Goal: Task Accomplishment & Management: Complete application form

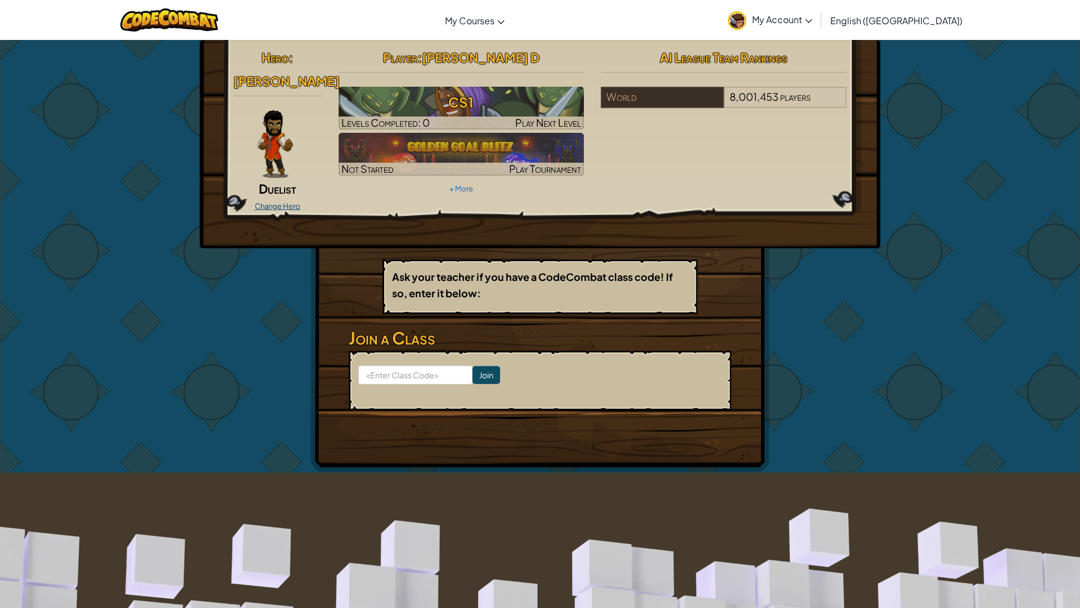
click at [280, 201] on link "Change Hero" at bounding box center [278, 205] width 46 height 9
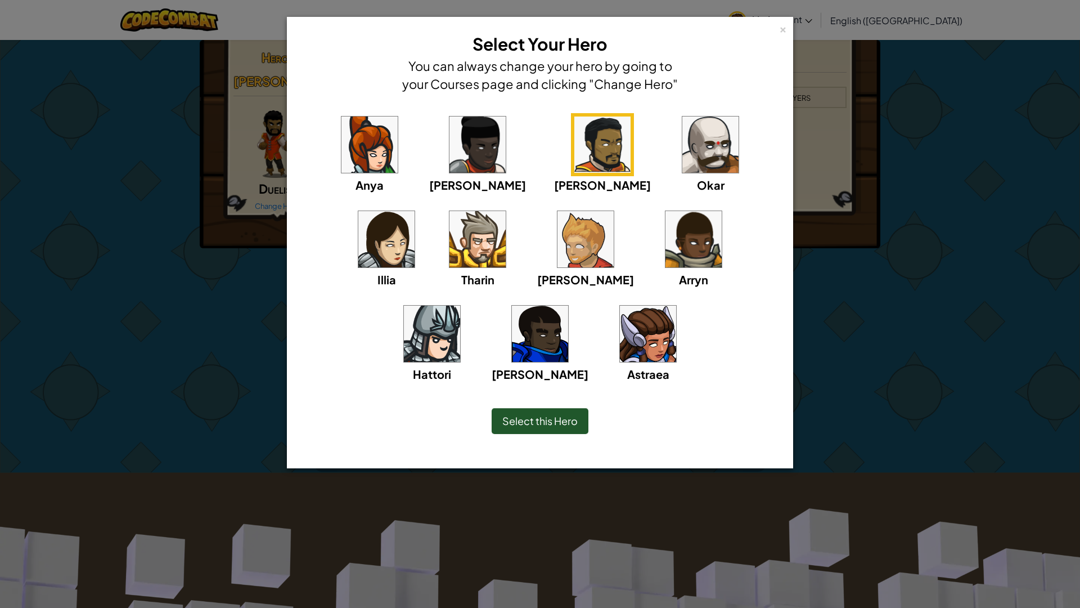
click at [620, 322] on img at bounding box center [648, 334] width 56 height 56
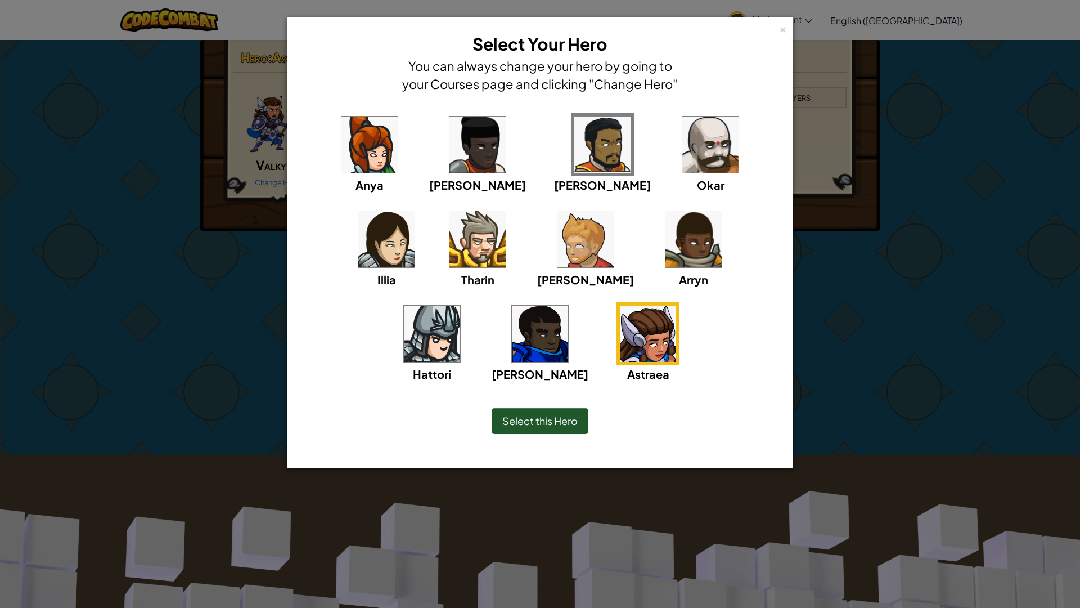
click at [559, 429] on div "Select this Hero" at bounding box center [540, 421] width 97 height 26
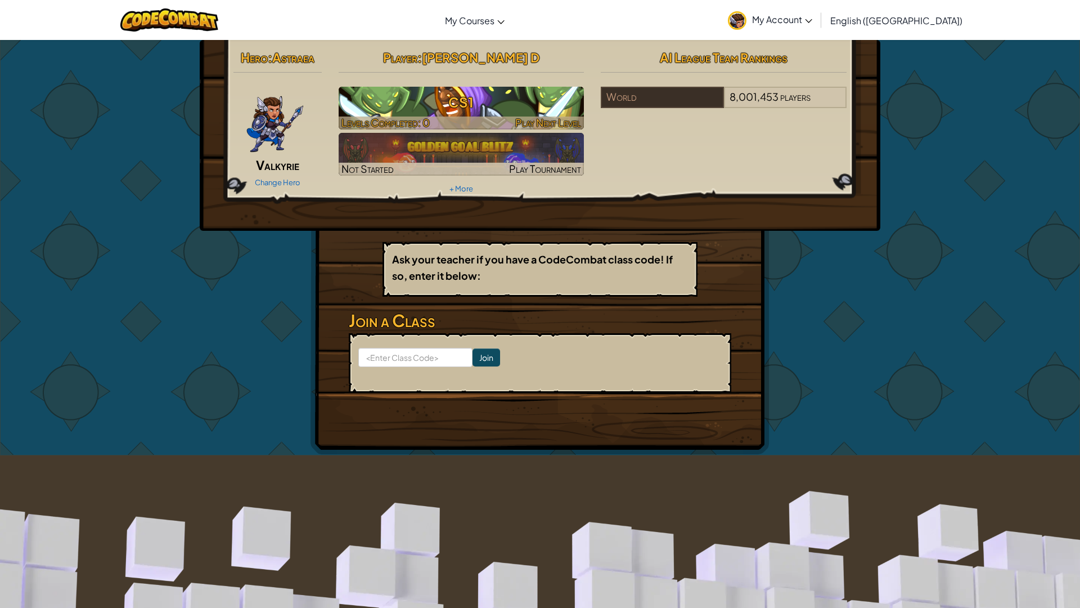
click at [534, 117] on span "Play Next Level" at bounding box center [548, 122] width 66 height 13
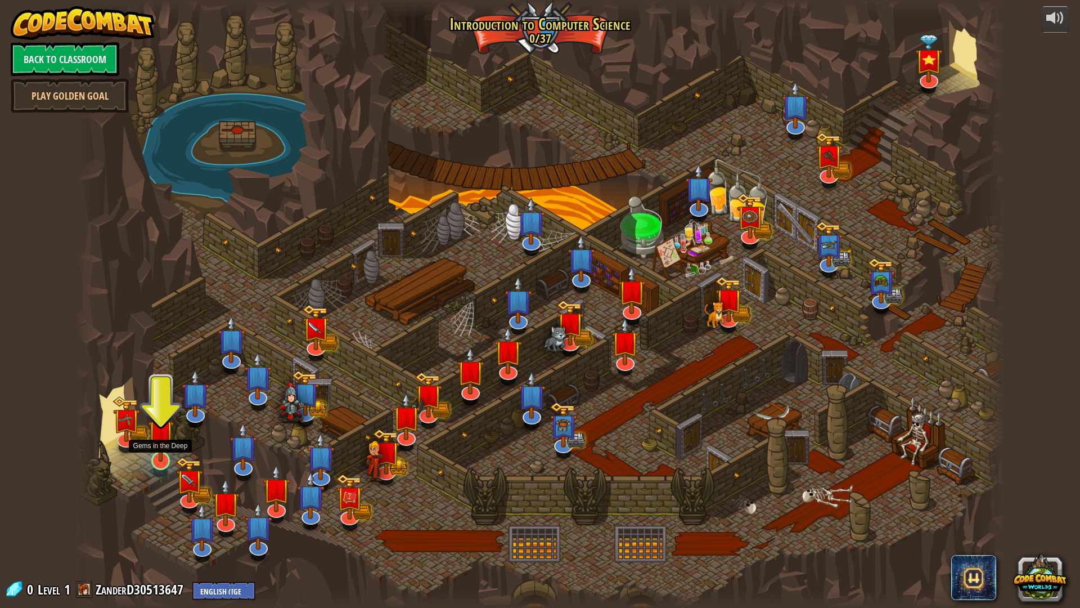
click at [156, 456] on img at bounding box center [161, 432] width 26 height 59
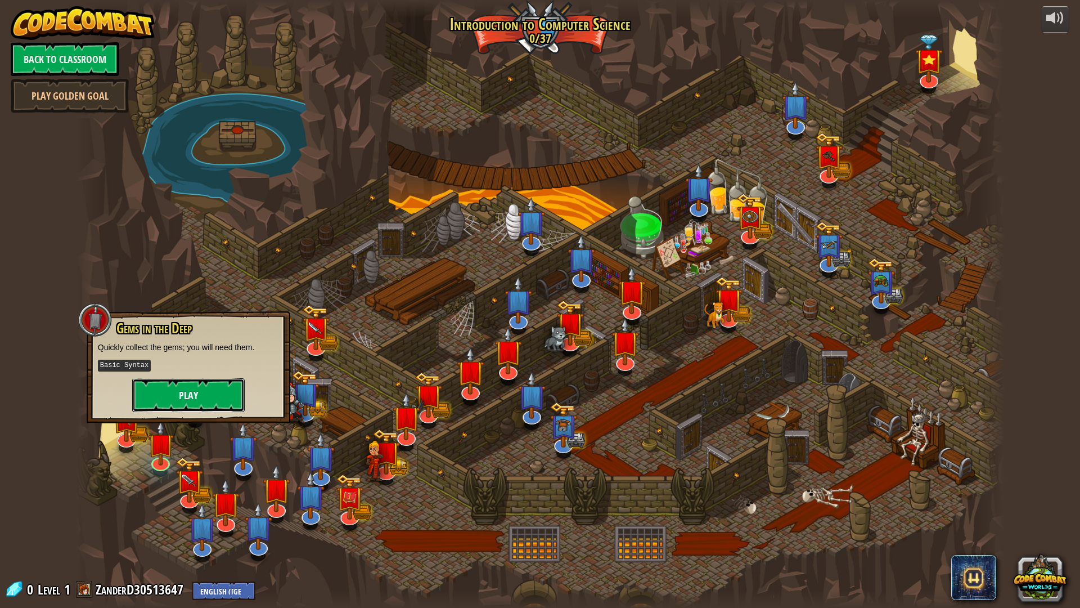
click at [159, 392] on button "Play" at bounding box center [188, 395] width 113 height 34
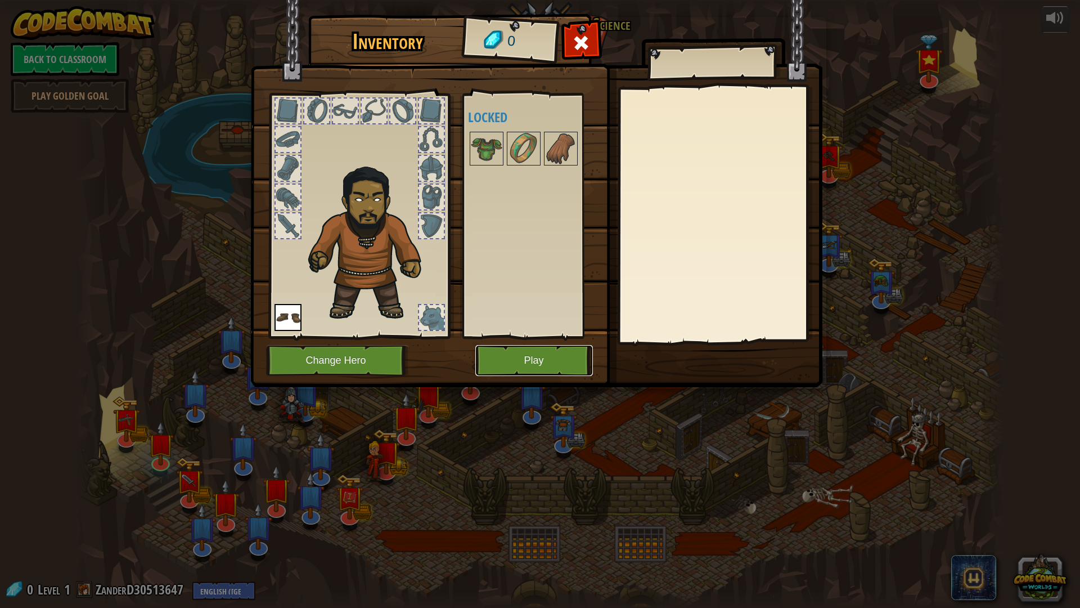
click at [527, 345] on button "Play" at bounding box center [534, 360] width 118 height 31
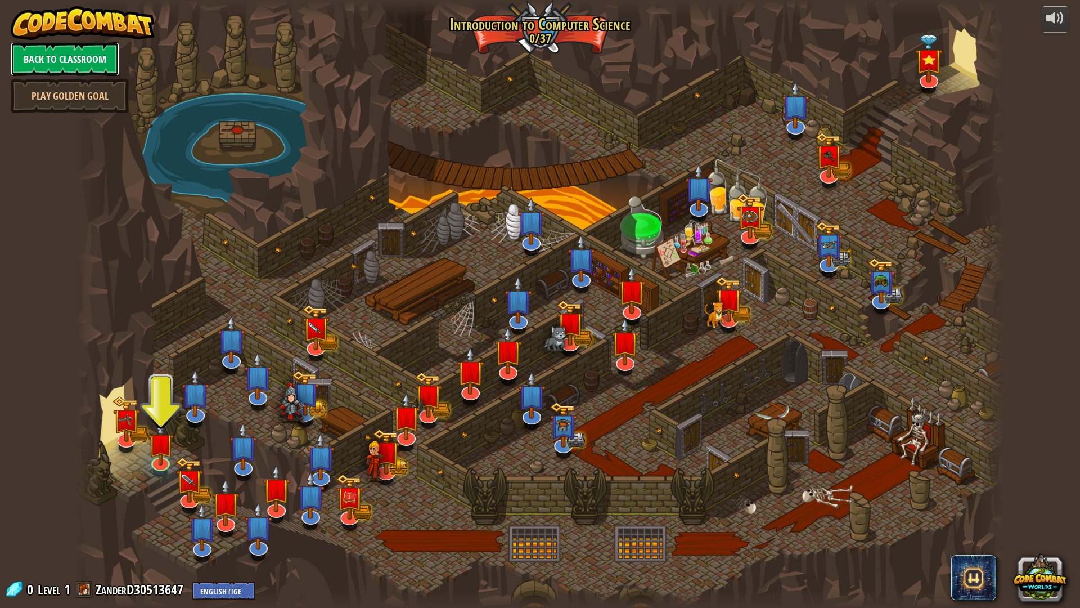
click at [35, 62] on link "Back to Classroom" at bounding box center [65, 59] width 109 height 34
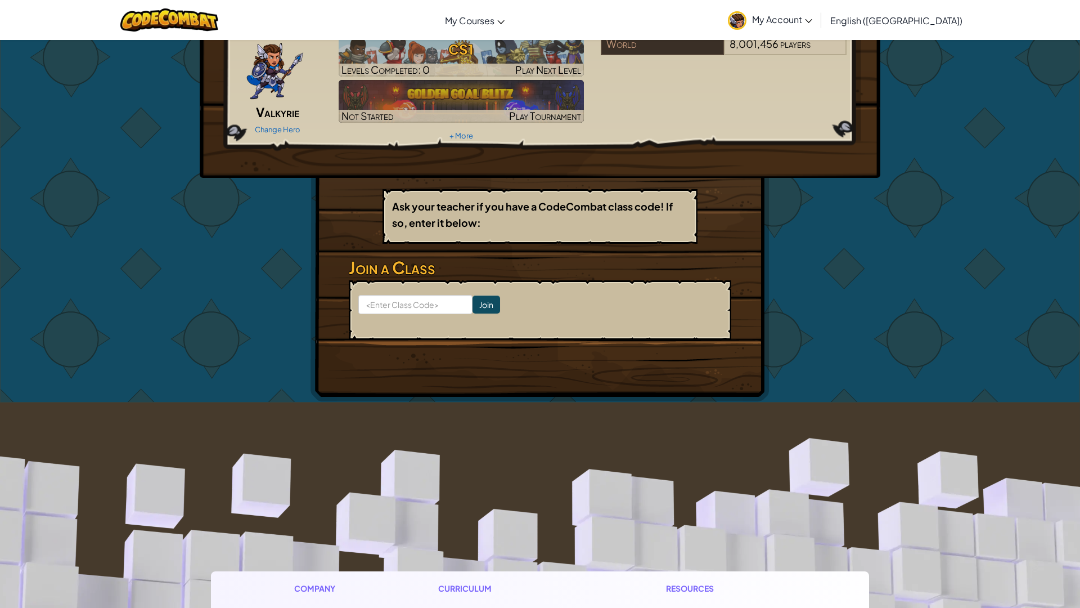
scroll to position [211, 0]
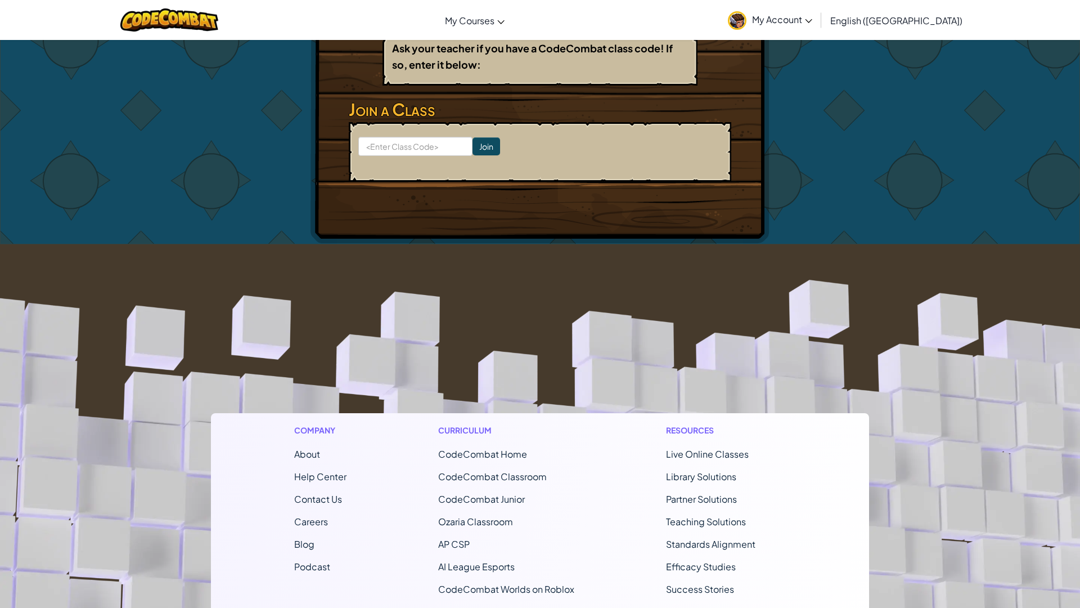
click at [505, 455] on span "CodeCombat Home" at bounding box center [482, 454] width 89 height 12
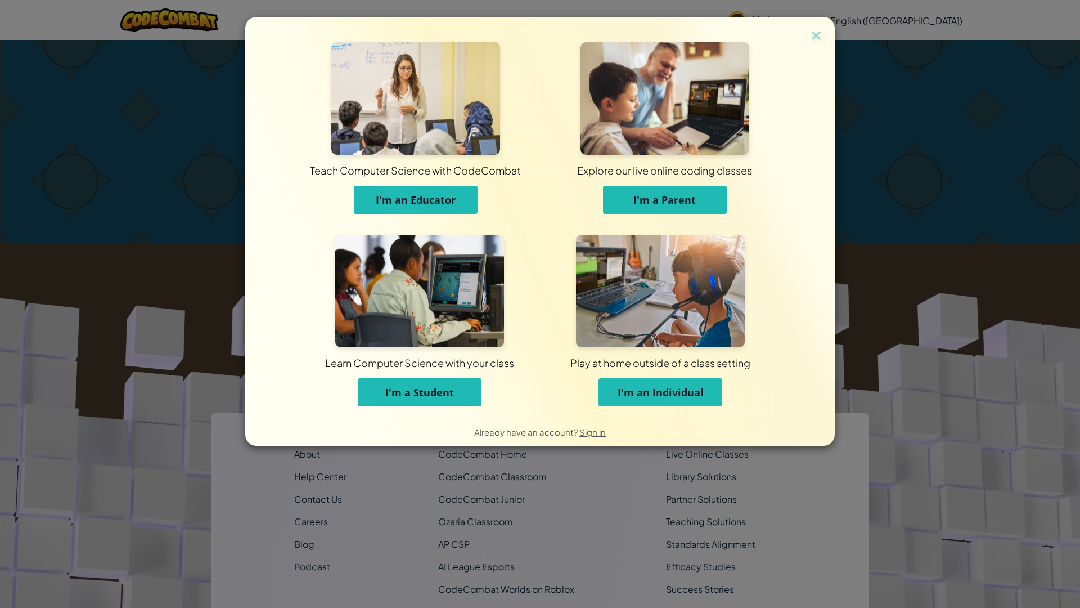
click at [636, 386] on span "I'm an Individual" at bounding box center [661, 392] width 86 height 14
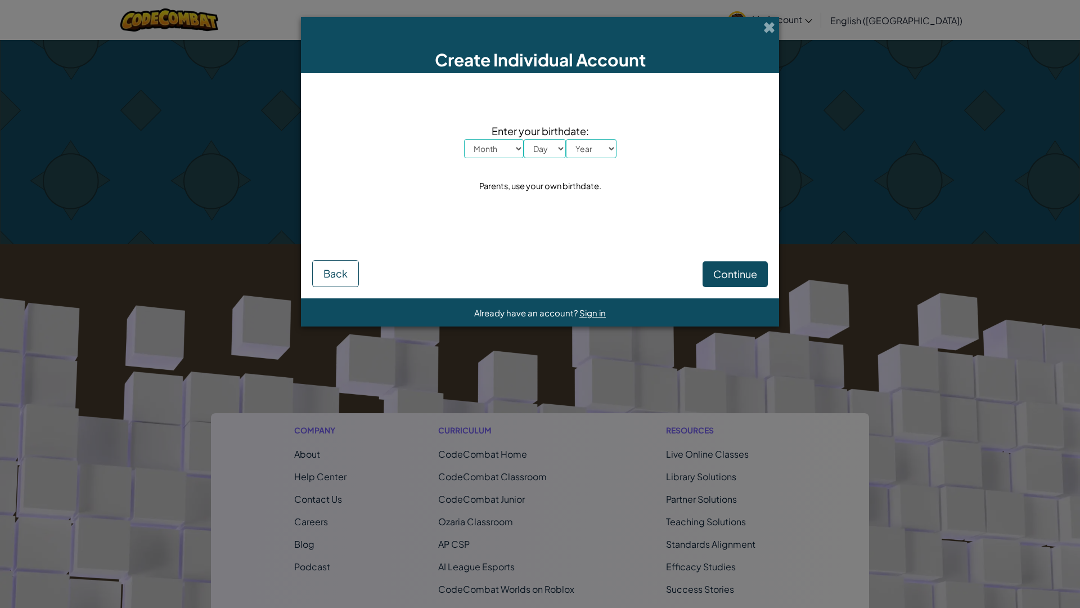
click at [510, 145] on select "Month January February March April May June July August September October Novem…" at bounding box center [494, 148] width 60 height 19
select select "3"
click at [464, 139] on select "Month January February March April May June July August September October Novem…" at bounding box center [494, 148] width 60 height 19
click at [538, 151] on select "Day 1 2 3 4 5 6 7 8 9 10 11 12 13 14 15 16 17 18 19 20 21 22 23 24 25 26 27 28 …" at bounding box center [545, 148] width 42 height 19
select select "14"
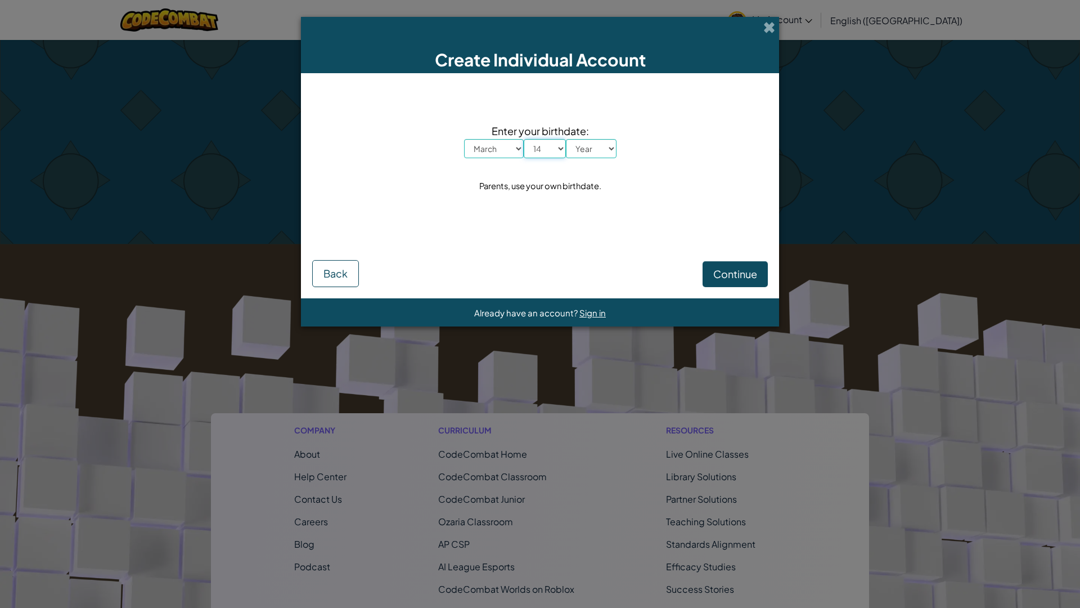
click at [524, 139] on select "Day 1 2 3 4 5 6 7 8 9 10 11 12 13 14 15 16 17 18 19 20 21 22 23 24 25 26 27 28 …" at bounding box center [545, 148] width 42 height 19
click at [493, 146] on select "Month January February March April May June July August September October Novem…" at bounding box center [494, 148] width 60 height 19
select select "2"
click at [464, 139] on select "Month January February March April May June July August September October Novem…" at bounding box center [494, 148] width 60 height 19
click at [580, 143] on select "Year [DATE] 2024 2023 2022 2021 2020 2019 2018 2017 2016 2015 2014 2013 2012 20…" at bounding box center [591, 148] width 51 height 19
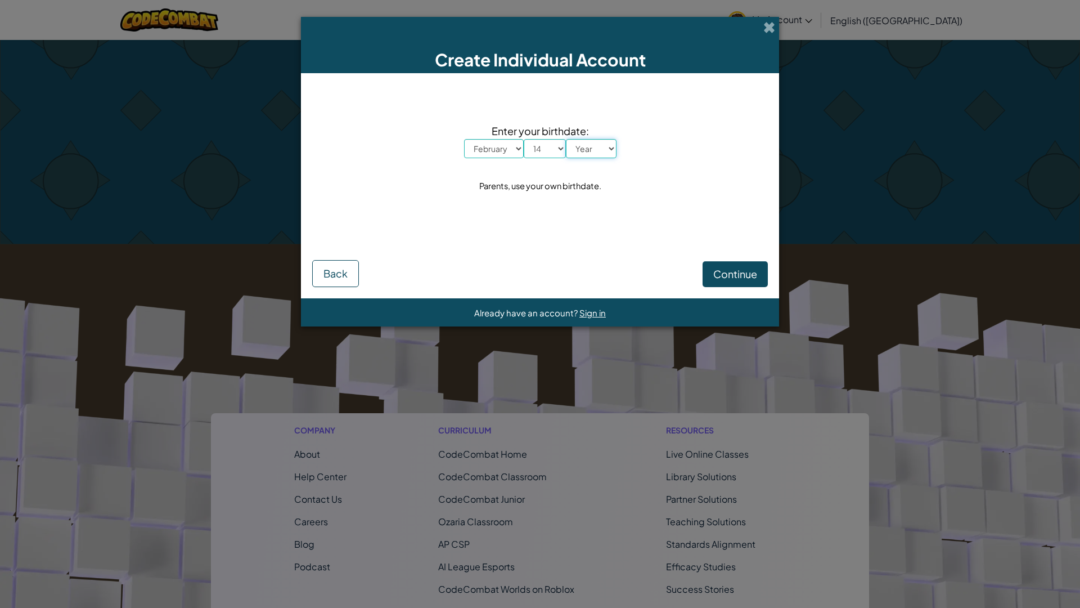
select select "2012"
click at [566, 139] on select "Year [DATE] 2024 2023 2022 2021 2020 2019 2018 2017 2016 2015 2014 2013 2012 20…" at bounding box center [591, 148] width 51 height 19
click at [744, 269] on span "Continue" at bounding box center [736, 273] width 44 height 13
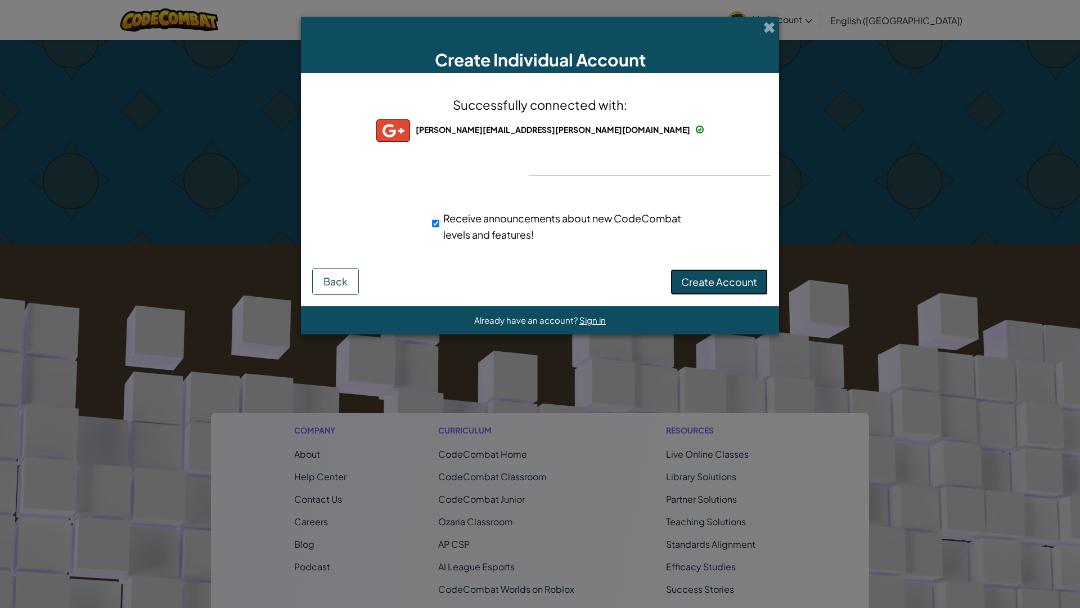
click at [756, 284] on span "Create Account" at bounding box center [719, 281] width 76 height 13
click at [707, 285] on button "Create Account" at bounding box center [719, 282] width 97 height 26
click at [706, 285] on button "Create Account" at bounding box center [719, 282] width 97 height 26
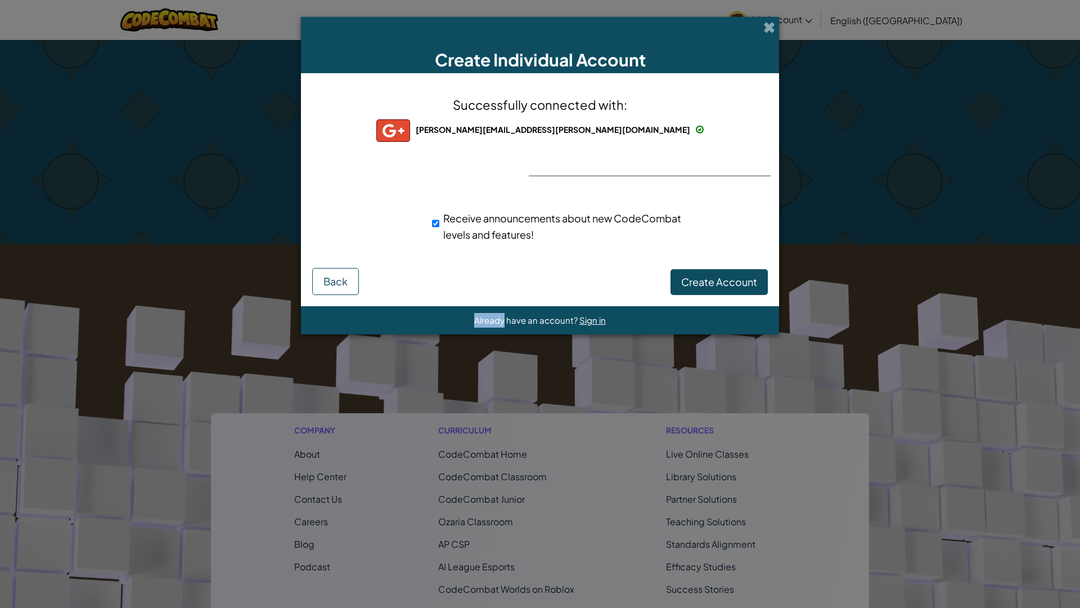
click at [706, 285] on div "Create Account Back" at bounding box center [540, 281] width 456 height 27
click at [706, 285] on button "Create Account" at bounding box center [719, 282] width 97 height 26
click at [706, 285] on div "Creating Account... Back" at bounding box center [540, 281] width 456 height 27
click at [596, 321] on span "Sign in" at bounding box center [593, 320] width 26 height 11
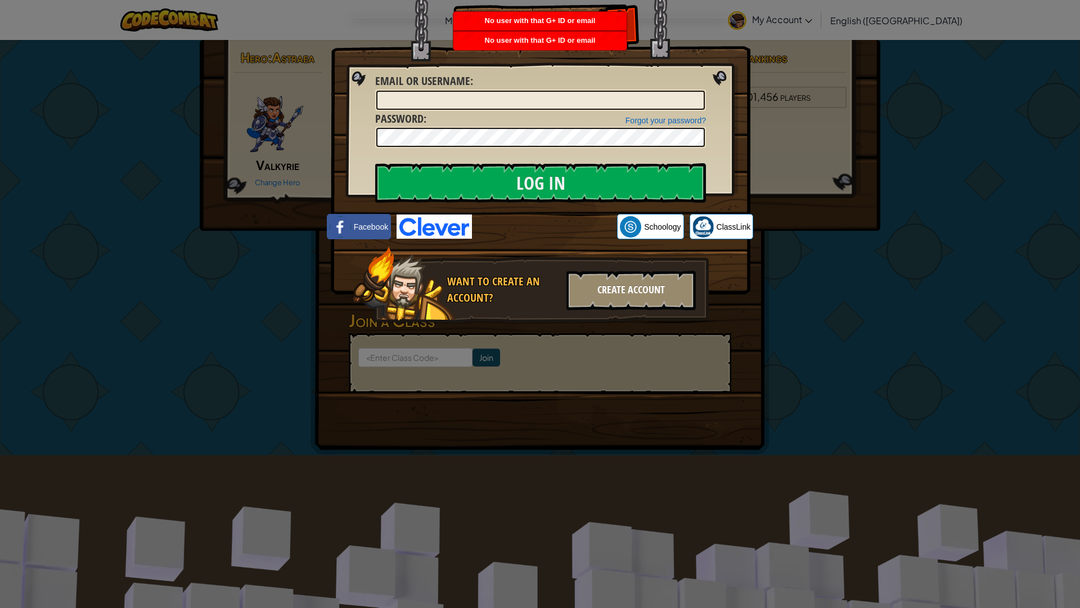
click at [611, 293] on div "Create Account" at bounding box center [631, 290] width 129 height 39
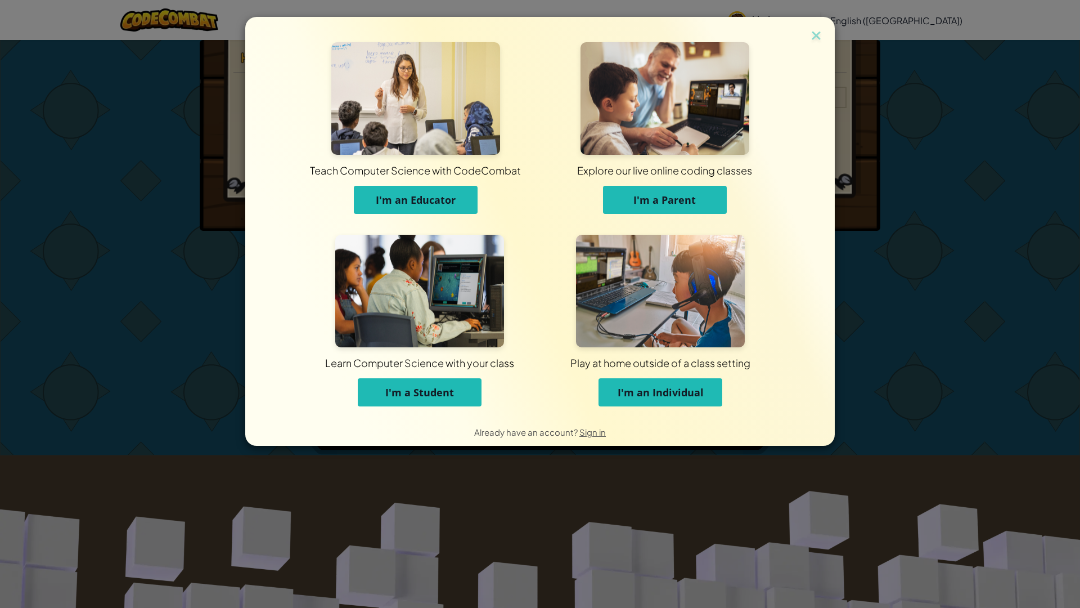
click at [662, 393] on span "I'm an Individual" at bounding box center [661, 392] width 86 height 14
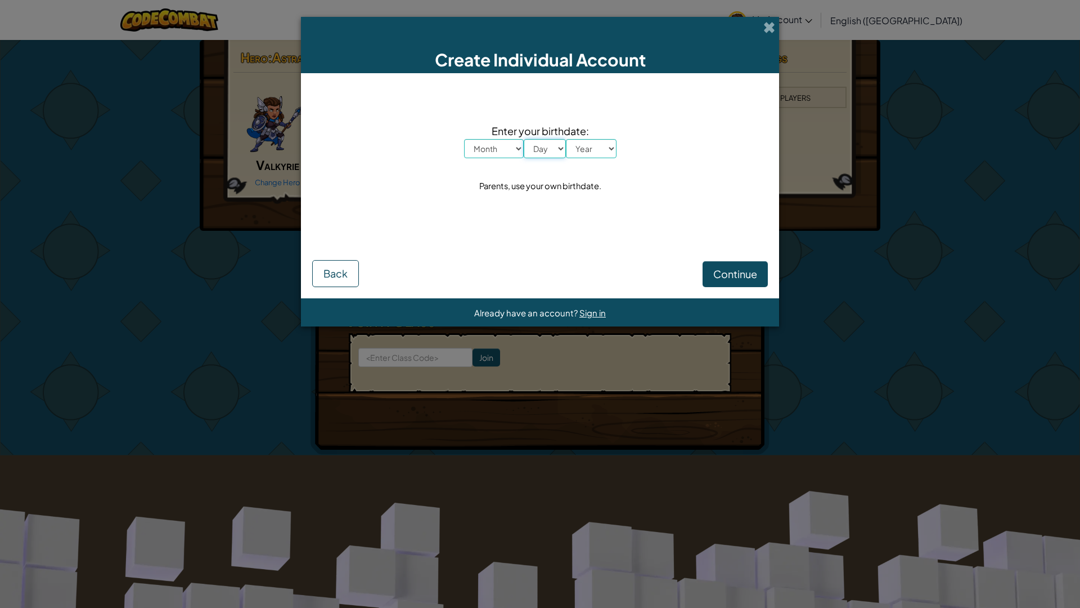
click at [525, 158] on select "Day 1 2 3 4 5 6 7 8 9 10 11 12 13 14 15 16 17 18 19 20 21 22 23 24 25 26 27 28 …" at bounding box center [545, 148] width 42 height 19
select select "9"
click at [524, 139] on select "Day 1 2 3 4 5 6 7 8 9 10 11 12 13 14 15 16 17 18 19 20 21 22 23 24 25 26 27 28 …" at bounding box center [545, 148] width 42 height 19
click at [479, 152] on select "Month January February March April May June July August September October Novem…" at bounding box center [494, 148] width 60 height 19
select select "6"
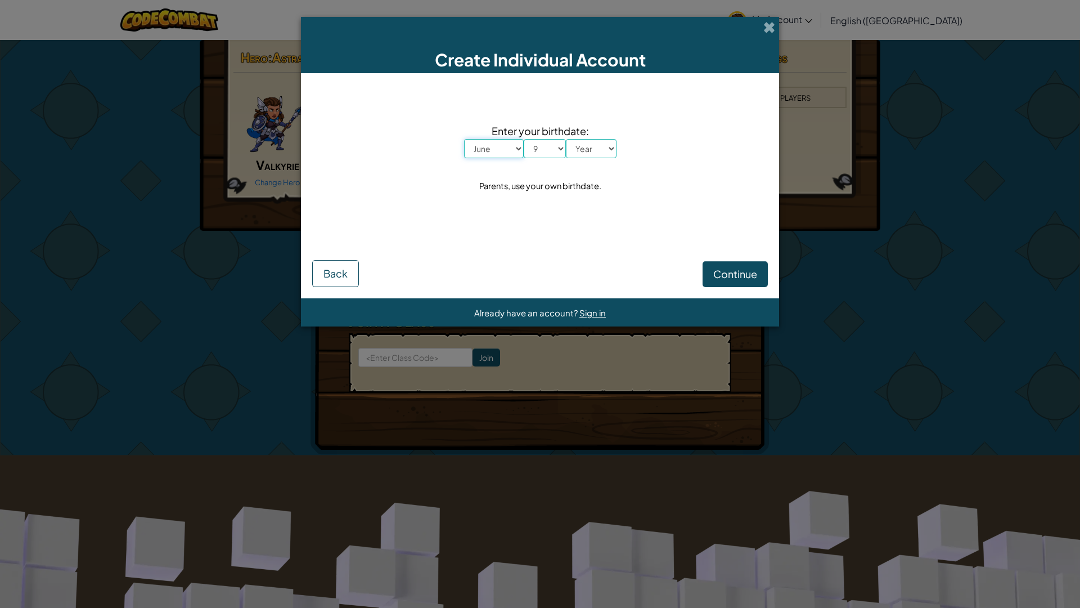
click at [464, 139] on select "Month January February March April May June July August September October Novem…" at bounding box center [494, 148] width 60 height 19
click at [605, 150] on select "Year [DATE] 2024 2023 2022 2021 2020 2019 2018 2017 2016 2015 2014 2013 2012 20…" at bounding box center [591, 148] width 51 height 19
select select "2012"
click at [566, 139] on select "Year [DATE] 2024 2023 2022 2021 2020 2019 2018 2017 2016 2015 2014 2013 2012 20…" at bounding box center [591, 148] width 51 height 19
click at [738, 262] on button "Continue" at bounding box center [735, 274] width 65 height 26
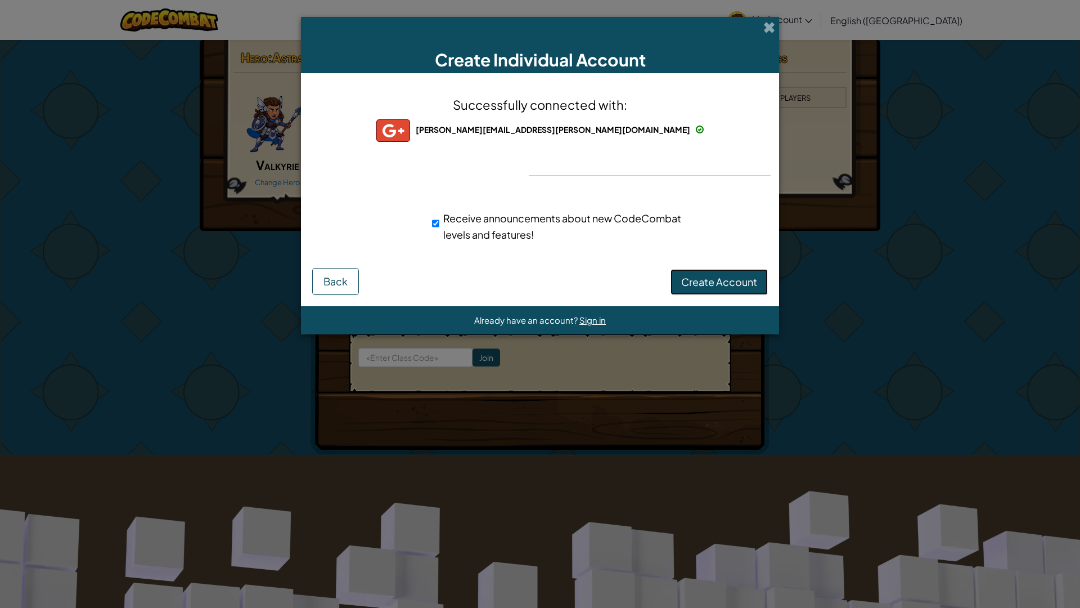
click at [760, 277] on button "Create Account" at bounding box center [719, 282] width 97 height 26
click at [723, 286] on button "Create Account" at bounding box center [719, 282] width 97 height 26
click at [723, 286] on button "Creating Account..." at bounding box center [711, 282] width 114 height 26
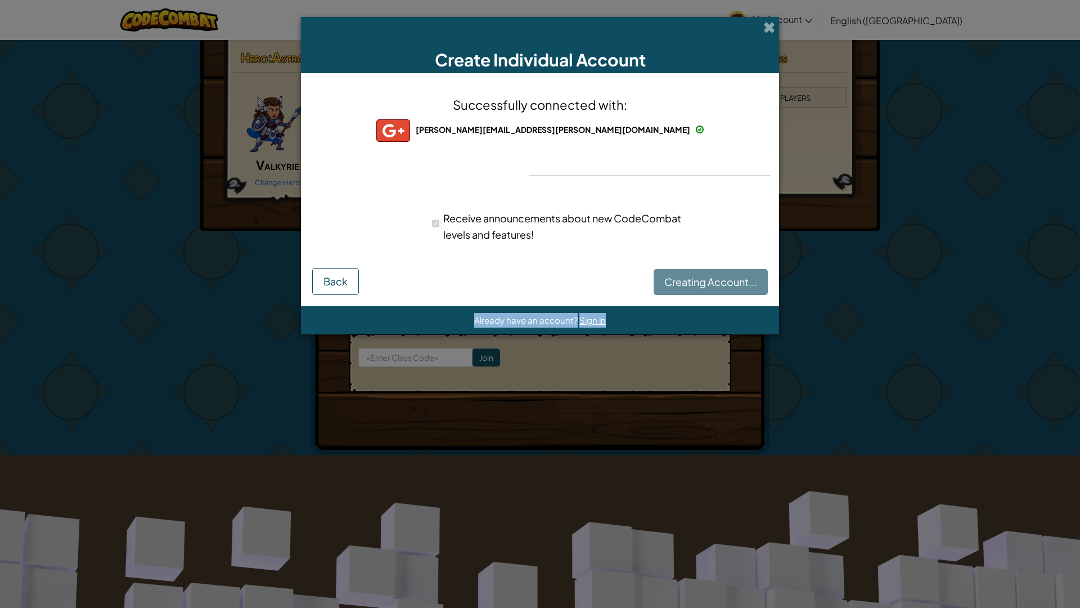
click at [723, 286] on div "Creating Account... Back" at bounding box center [540, 281] width 456 height 27
click at [723, 286] on button "Creating Account..." at bounding box center [711, 282] width 114 height 26
click at [723, 286] on div "Create Account Back" at bounding box center [540, 281] width 456 height 27
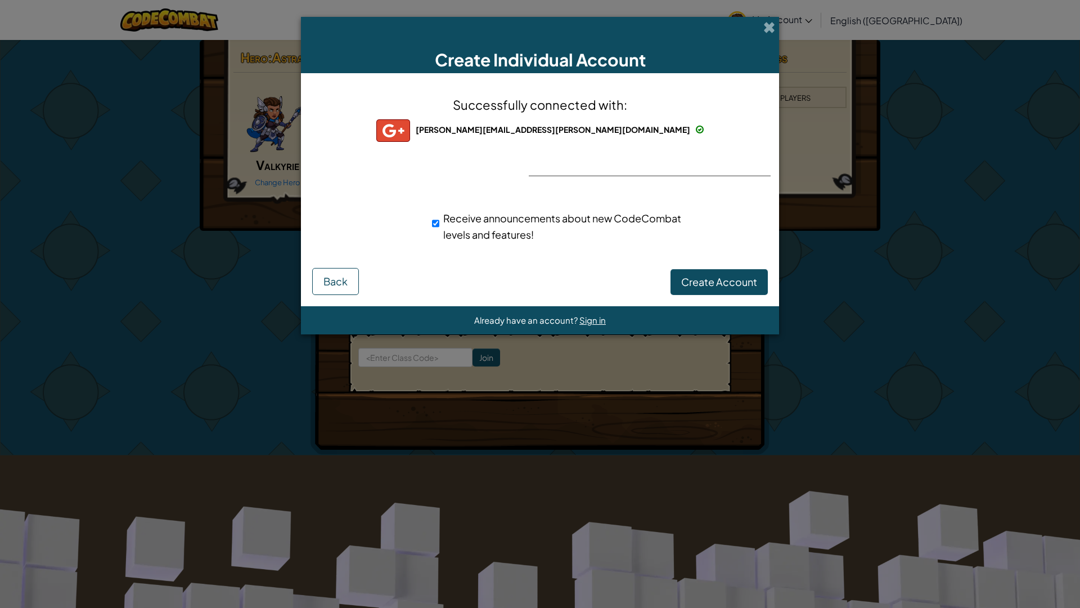
click at [467, 230] on span "Receive announcements about new CodeCombat levels and features!" at bounding box center [562, 226] width 238 height 29
click at [439, 230] on input "Receive announcements about new CodeCombat levels and features!" at bounding box center [435, 223] width 7 height 23
checkbox input "false"
click at [694, 277] on button "Create Account" at bounding box center [719, 282] width 97 height 26
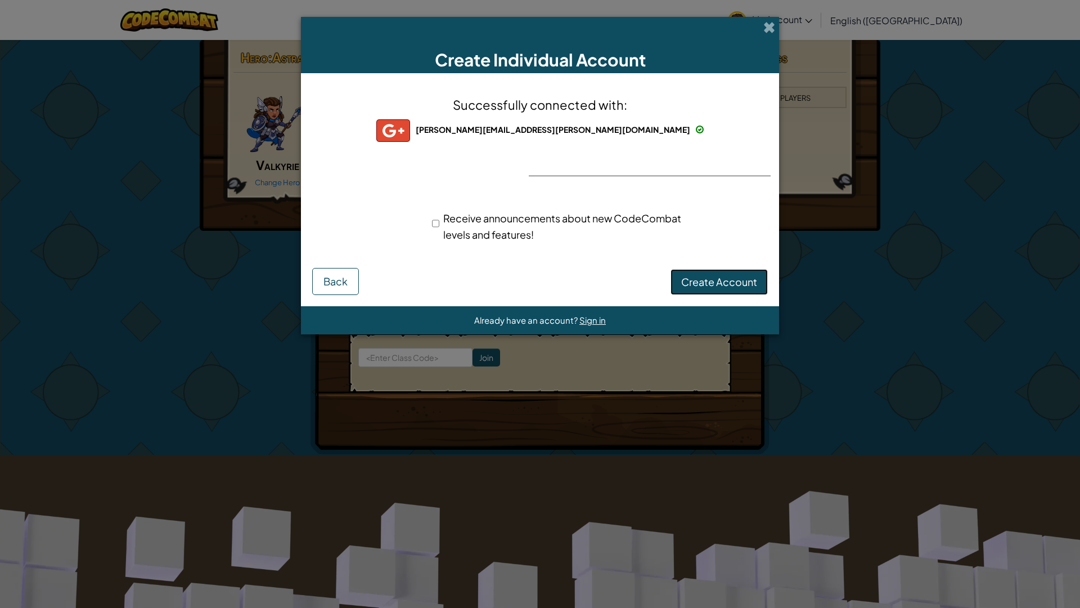
click at [694, 277] on button "Create Account" at bounding box center [719, 282] width 97 height 26
click at [694, 277] on div "Creating Account... Back" at bounding box center [540, 281] width 456 height 27
click at [694, 277] on button "Creating Account..." at bounding box center [711, 282] width 114 height 26
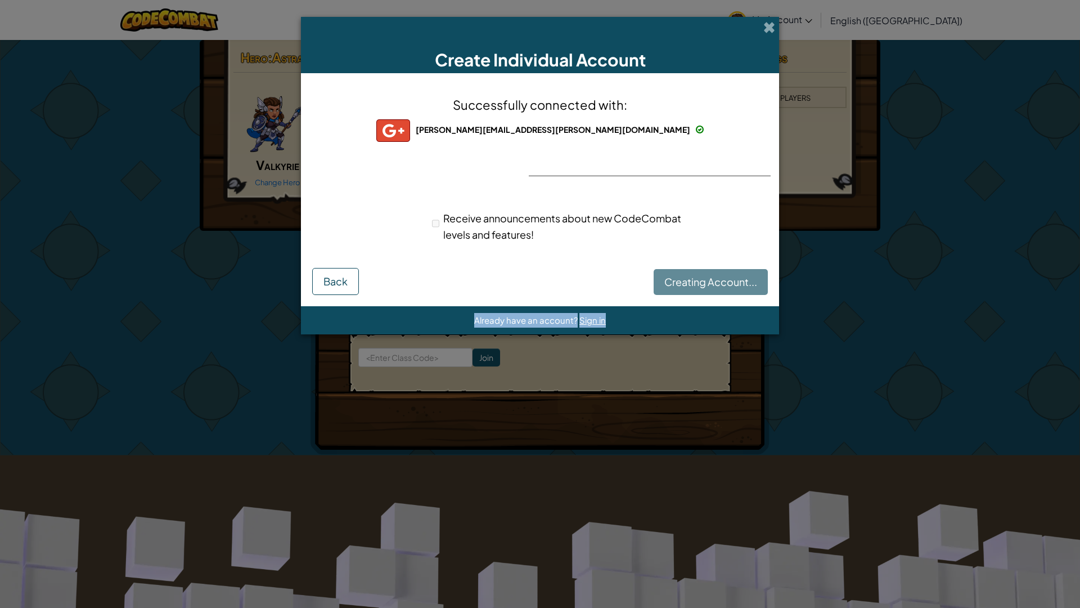
drag, startPoint x: 694, startPoint y: 277, endPoint x: 702, endPoint y: 176, distance: 101.6
click at [694, 270] on div "Creating Account... Back" at bounding box center [540, 281] width 456 height 27
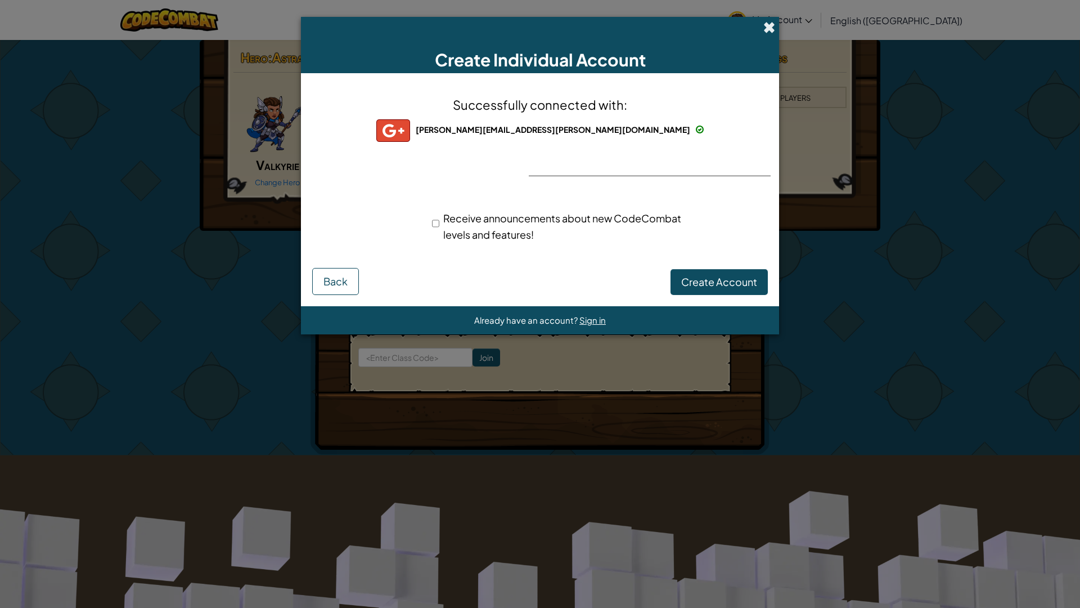
click at [769, 23] on span at bounding box center [770, 27] width 12 height 12
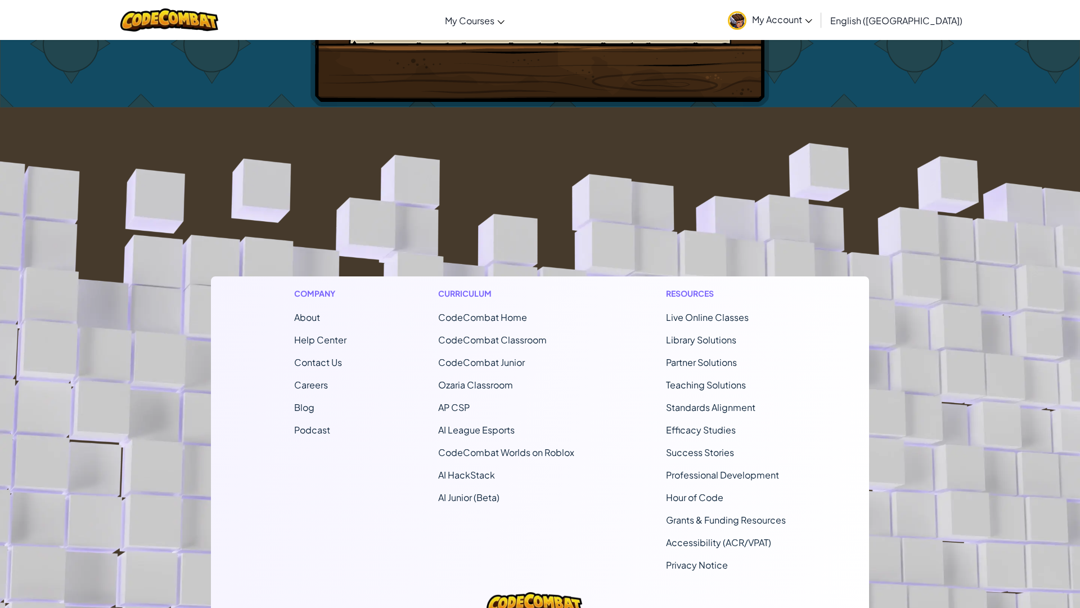
scroll to position [457, 0]
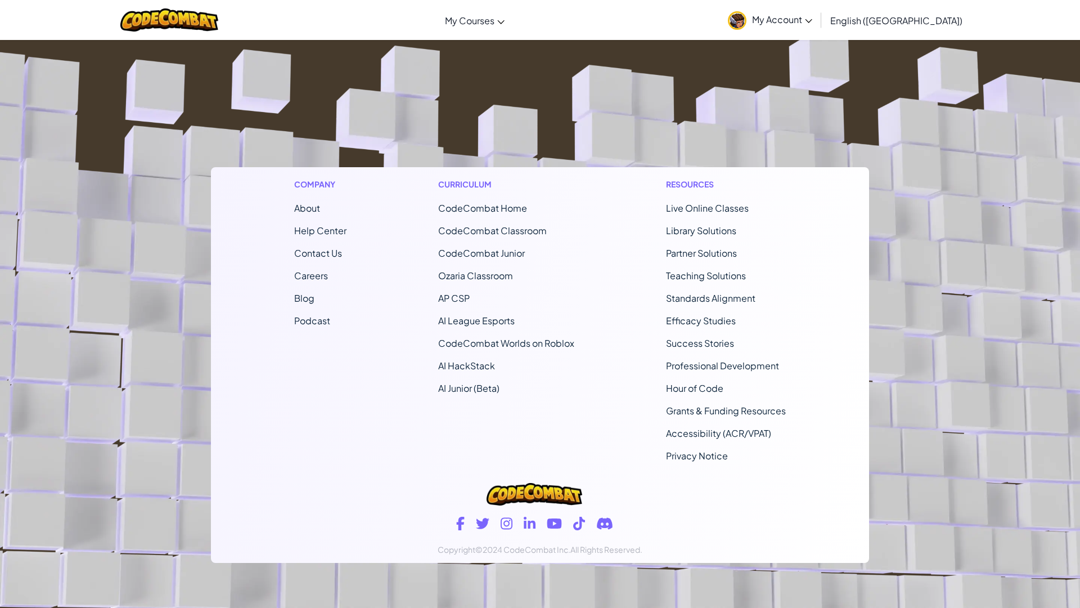
click at [489, 208] on span "CodeCombat Home" at bounding box center [482, 208] width 89 height 12
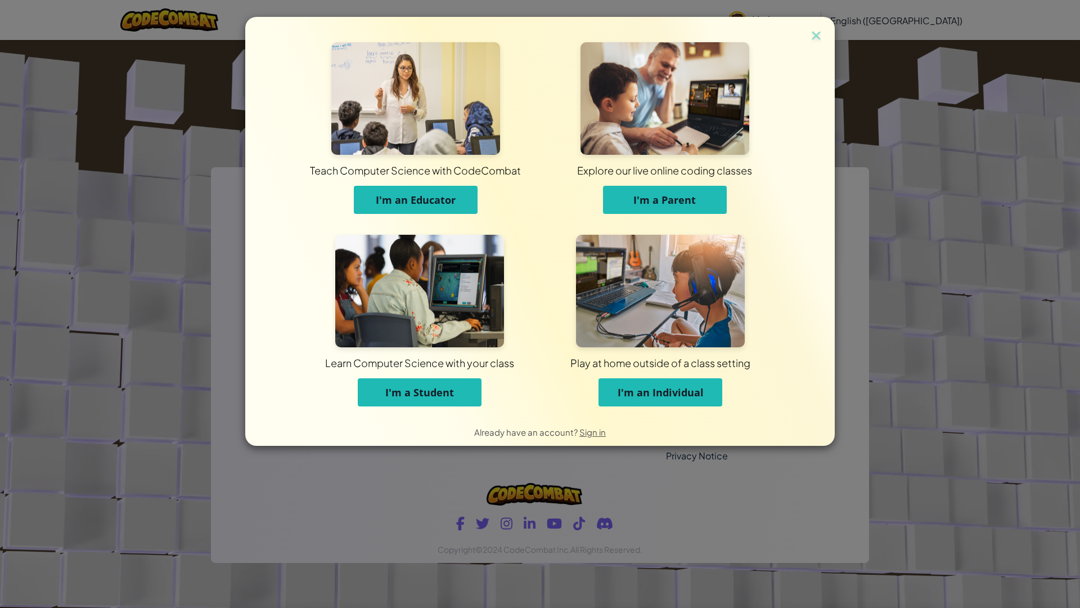
click at [412, 398] on span "I'm a Student" at bounding box center [419, 392] width 69 height 14
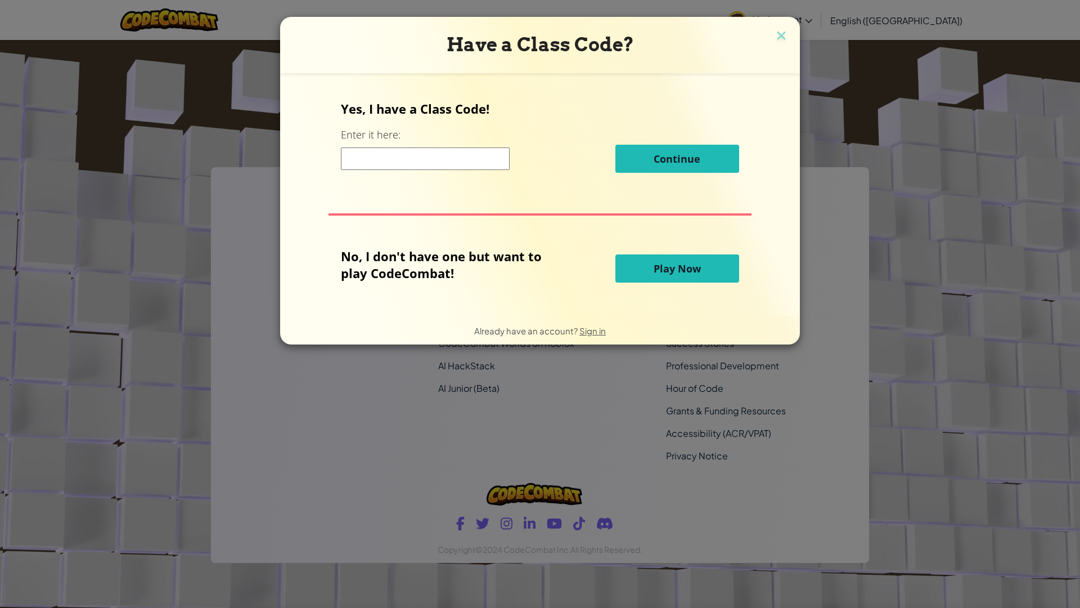
click at [679, 266] on span "Play Now" at bounding box center [677, 269] width 47 height 14
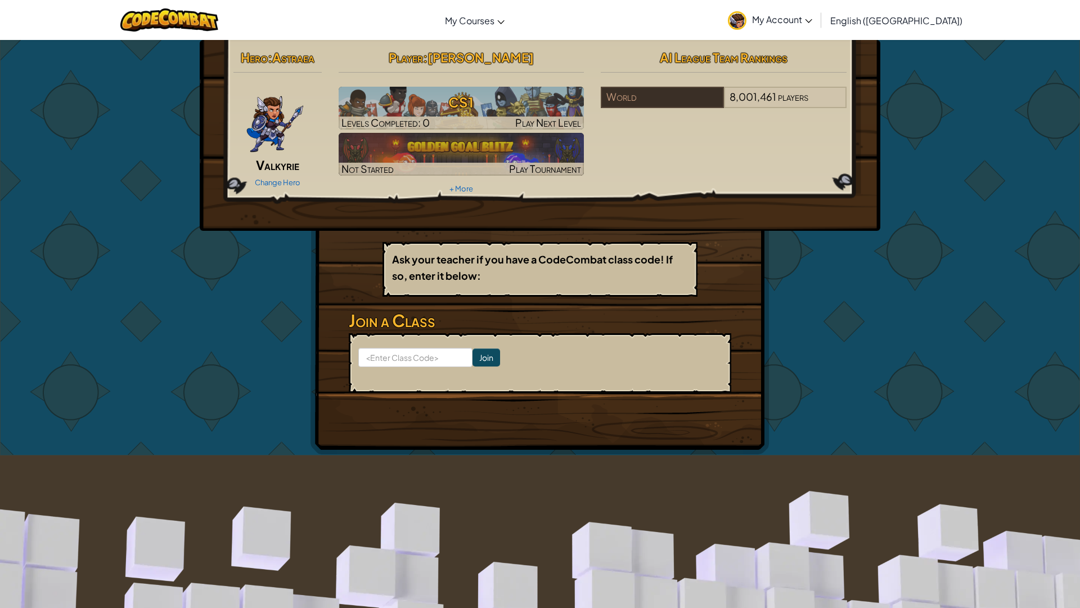
scroll to position [457, 0]
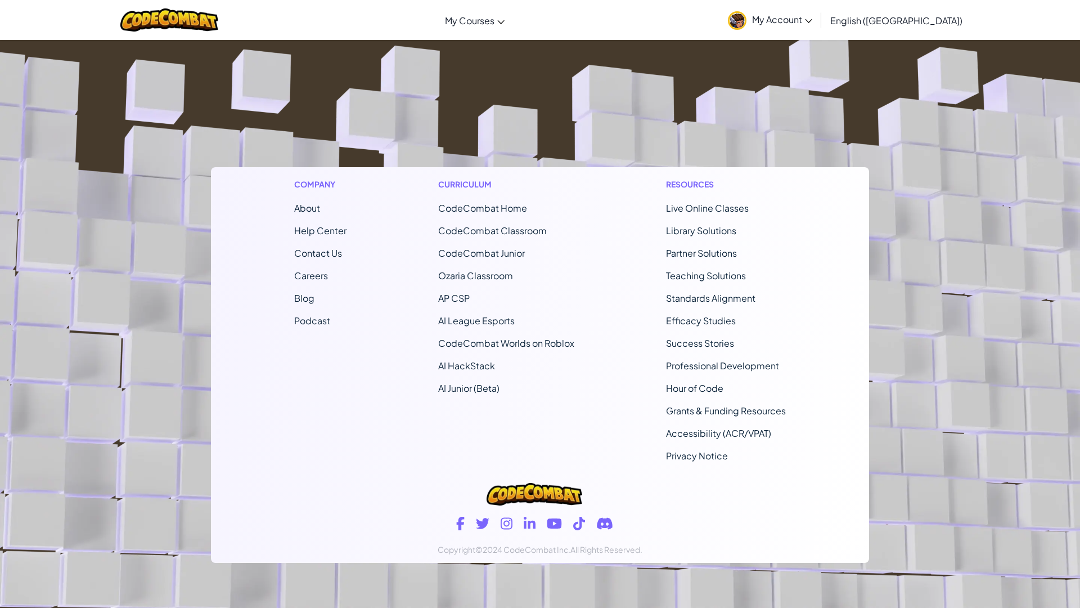
scroll to position [211, 0]
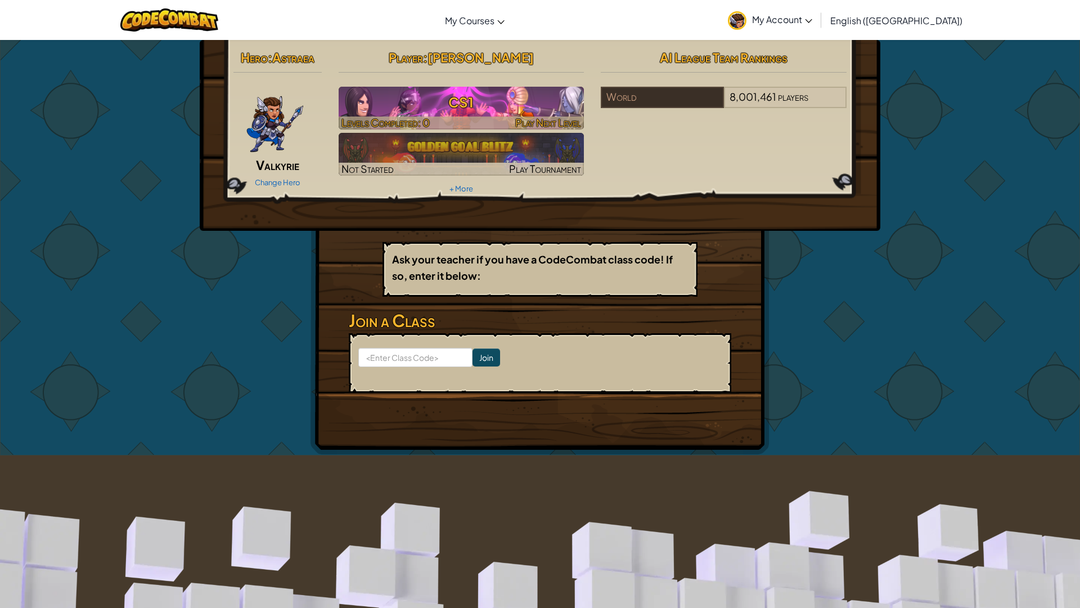
click at [539, 114] on h3 "CS1" at bounding box center [462, 101] width 246 height 25
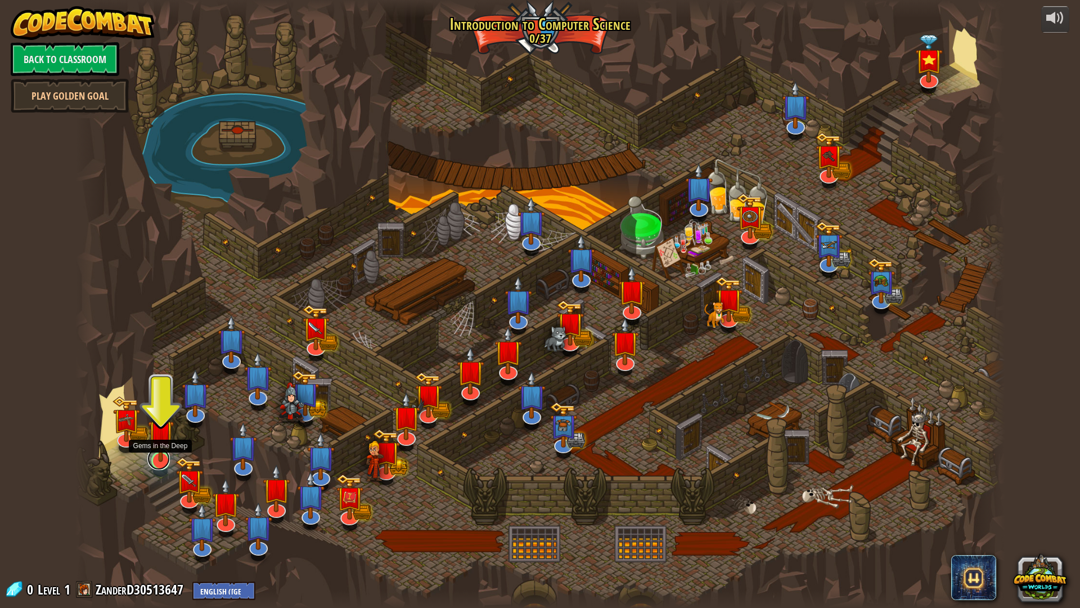
click at [158, 463] on link at bounding box center [158, 458] width 23 height 23
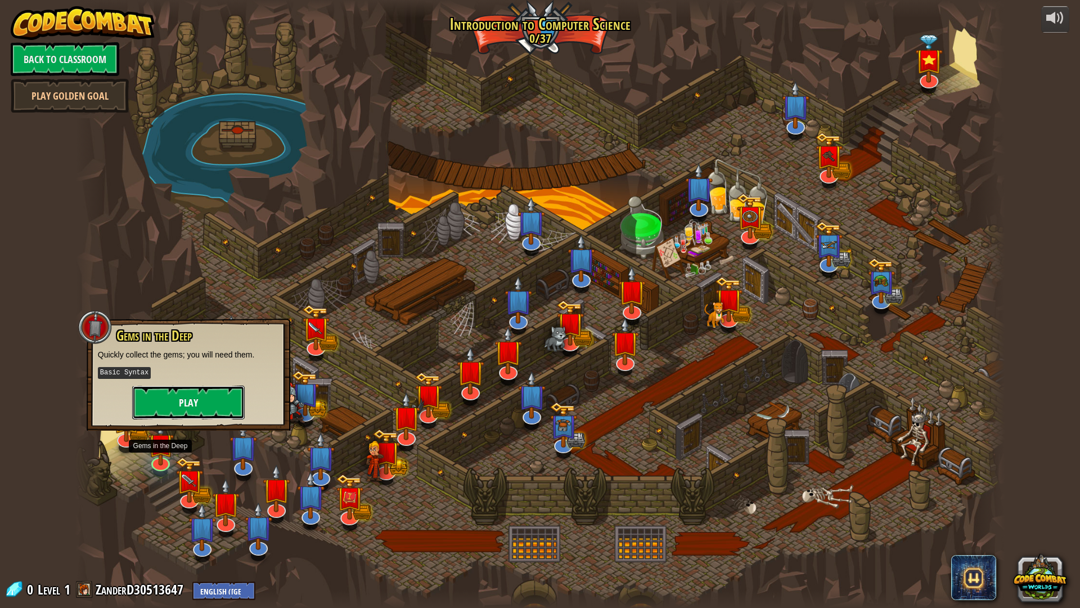
click at [185, 402] on button "Play" at bounding box center [188, 402] width 113 height 34
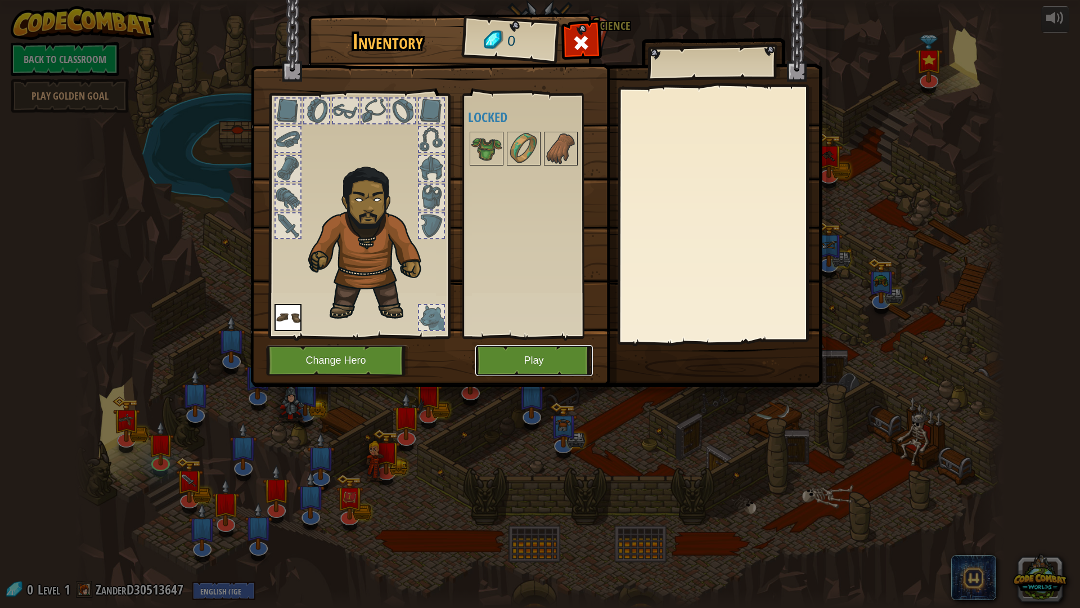
click at [488, 359] on button "Play" at bounding box center [534, 360] width 118 height 31
